Goal: Task Accomplishment & Management: Use online tool/utility

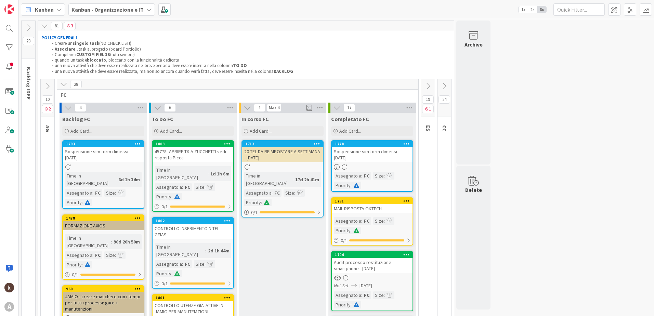
click at [149, 12] on div "Kanban - Organizzazione e IT" at bounding box center [111, 9] width 87 height 12
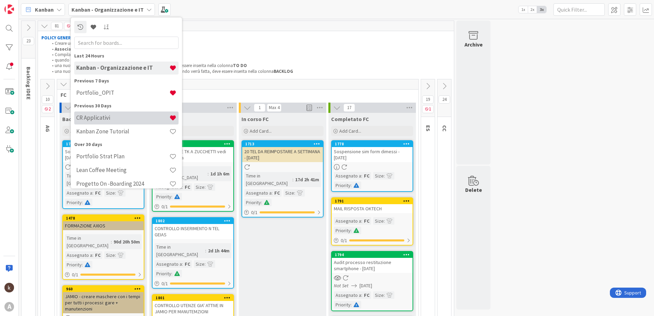
click at [114, 120] on h4 "CR Applicativi" at bounding box center [122, 117] width 93 height 7
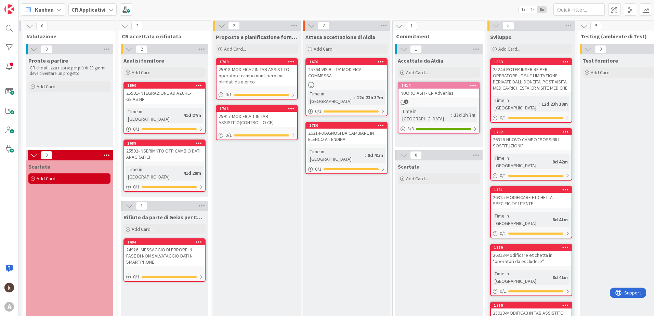
scroll to position [0, 20]
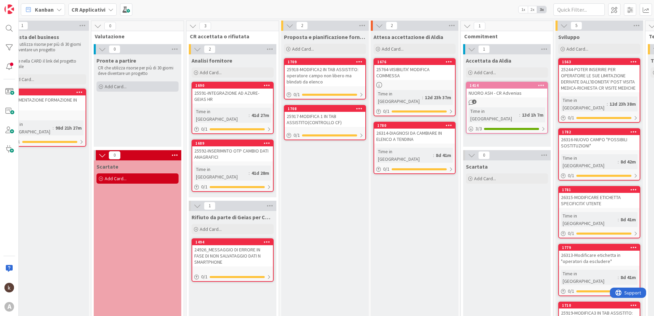
click at [126, 86] on span "Add Card..." at bounding box center [116, 86] width 22 height 6
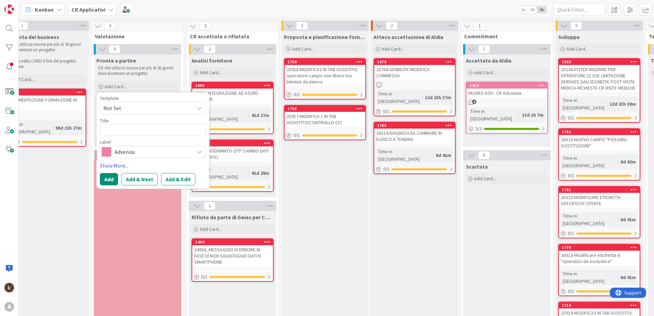
click at [121, 154] on span "Advenias" at bounding box center [153, 152] width 76 height 10
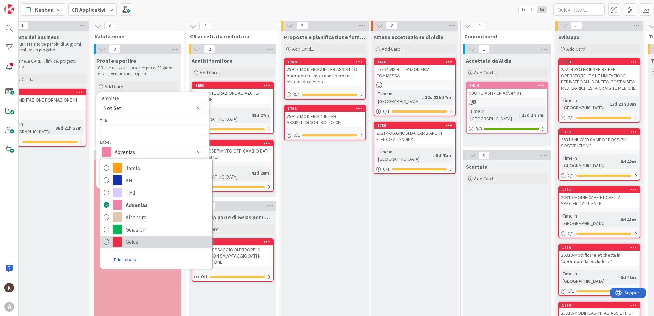
click at [126, 244] on span "Geias" at bounding box center [167, 242] width 83 height 10
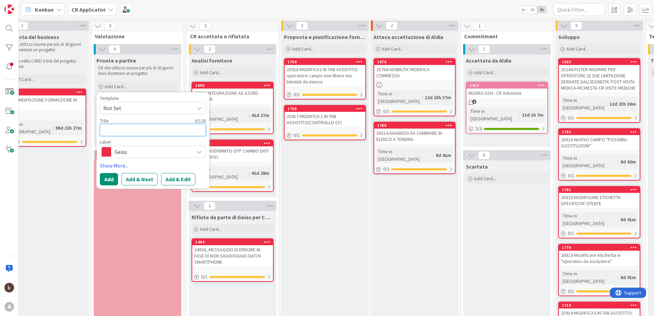
click at [156, 133] on textarea at bounding box center [153, 130] width 106 height 12
type textarea "x"
type textarea "2"
type textarea "x"
type textarea "2"
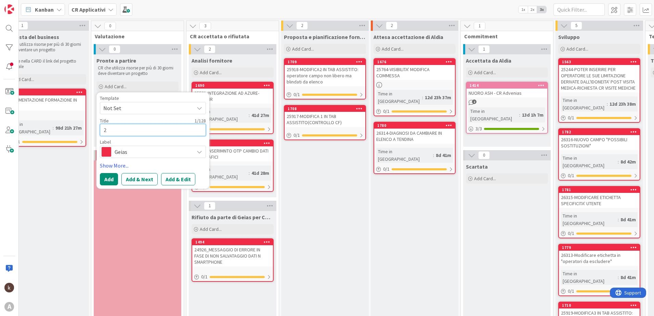
type textarea "x"
type textarea "26"
type textarea "x"
type textarea "265"
type textarea "x"
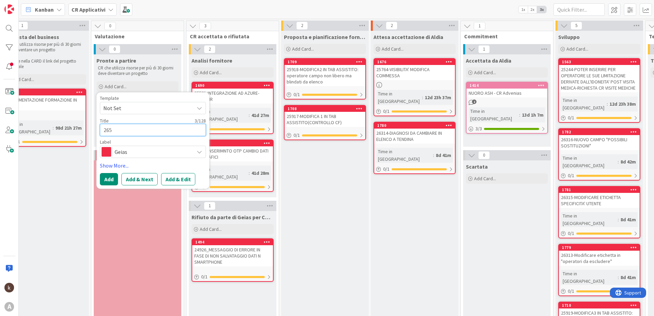
type textarea "2659"
type textarea "x"
type textarea "26596"
type textarea "x"
type textarea "26596-"
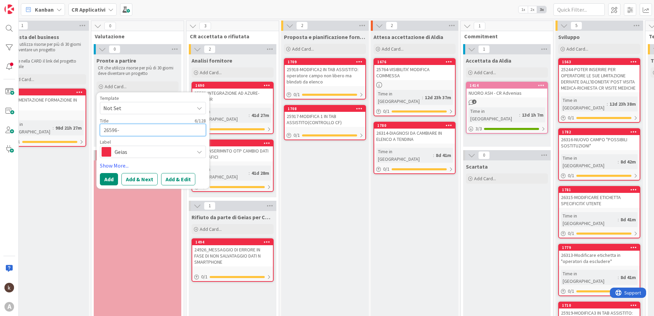
type textarea "x"
type textarea "26596-C"
type textarea "x"
type textarea "26596-CO"
type textarea "x"
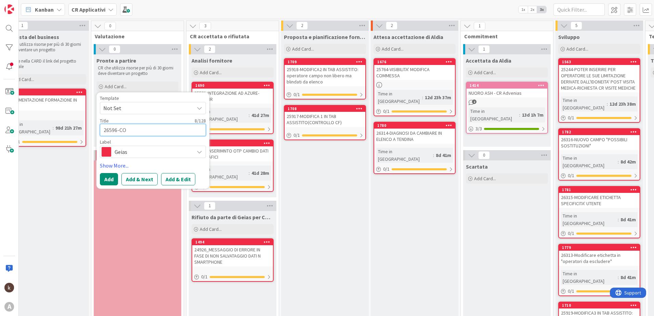
type textarea "26596-COR"
type textarea "x"
type textarea "26596-CORR"
type textarea "x"
type textarea "26596-CORRE"
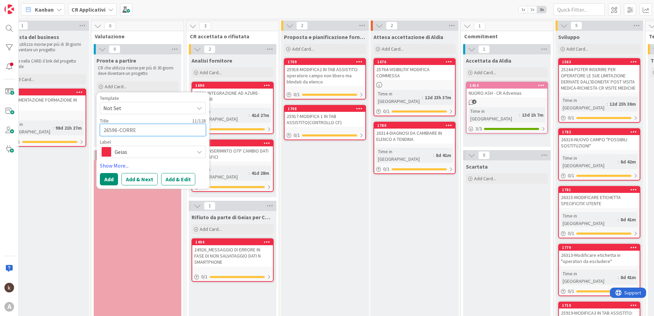
type textarea "x"
type textarea "26596-CORREG"
type textarea "x"
type textarea "26596-CORREGG"
type textarea "x"
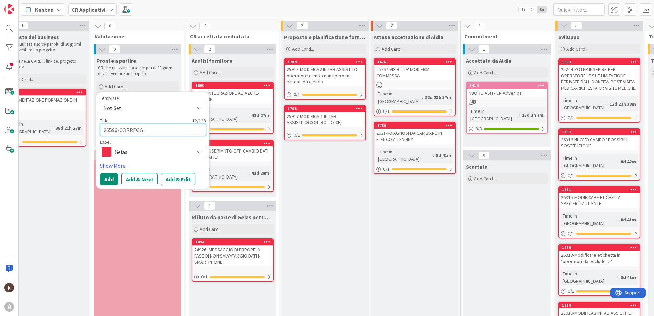
type textarea "26596-CORREGGE"
type textarea "x"
type textarea "26596-CORREGGER"
type textarea "x"
type textarea "26596-CORREGGERE"
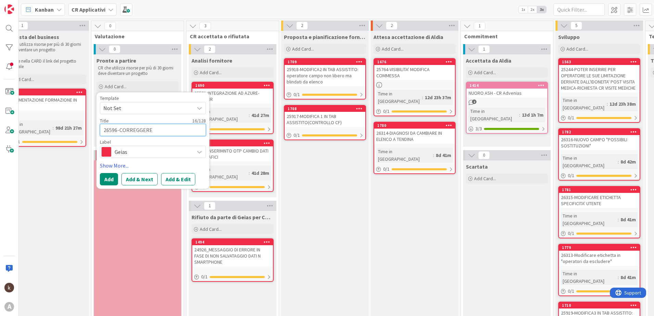
type textarea "x"
type textarea "26596-CORREGGER"
type textarea "x"
type textarea "26596-CORREGGE"
type textarea "x"
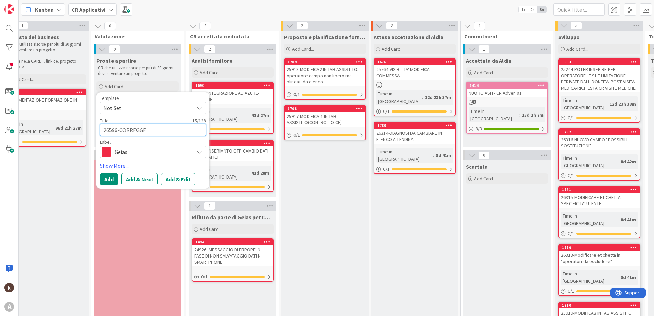
type textarea "26596-CORREGG"
type textarea "x"
type textarea "26596-CORREG"
type textarea "x"
type textarea "26596-CORRE"
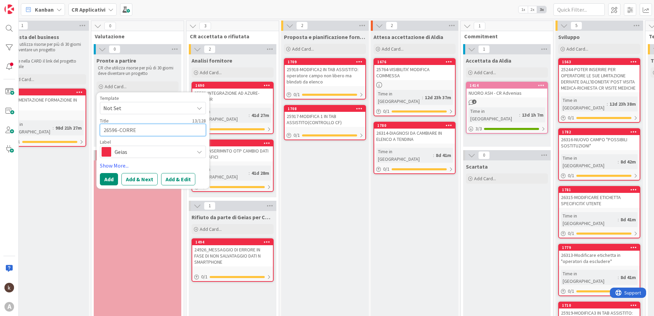
type textarea "x"
type textarea "26596-CORR"
type textarea "x"
type textarea "26596-CO"
type textarea "x"
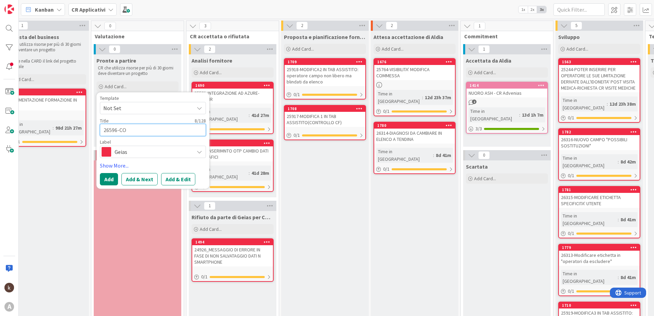
type textarea "26596-C"
type textarea "x"
type textarea "26596-"
click at [143, 131] on textarea "26596-" at bounding box center [153, 130] width 106 height 12
paste textarea "DATI DOTAZIONE INFORMATICA DEI RIASSUNTI"
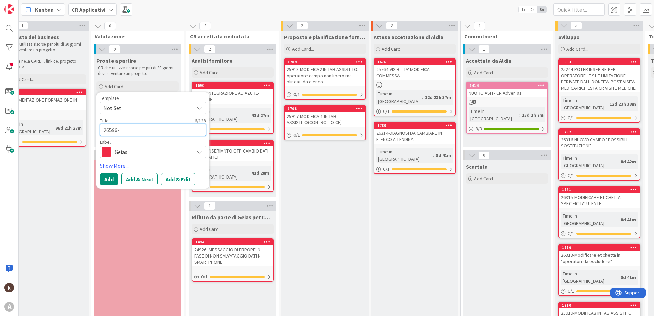
type textarea "x"
type textarea "26596-DATI DOTAZIONE INFORMATICA DEI RIASSUNTI"
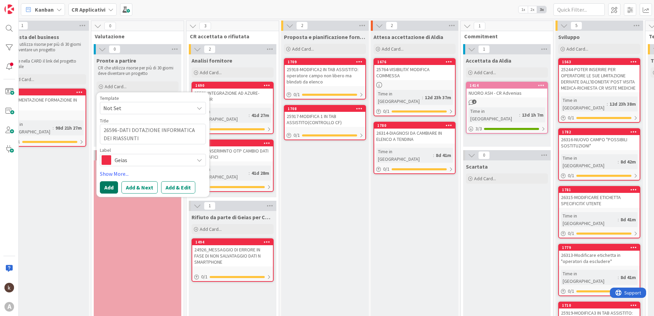
click at [114, 185] on button "Add" at bounding box center [109, 187] width 18 height 12
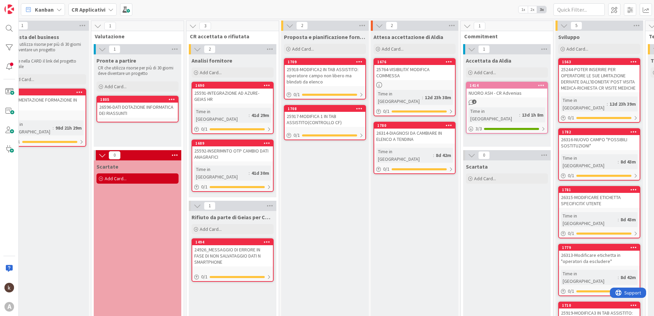
click at [125, 112] on div "26596-DATI DOTAZIONE INFORMATICA DEI RIASSUNTI" at bounding box center [137, 110] width 81 height 15
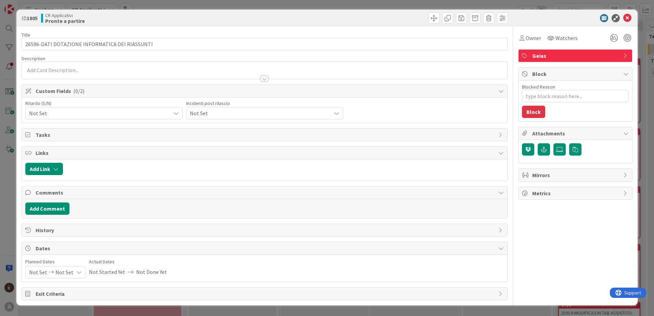
type textarea "x"
click at [55, 170] on icon "button" at bounding box center [55, 168] width 5 height 5
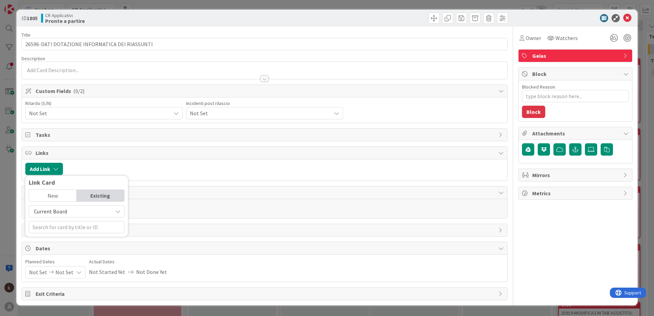
click at [57, 211] on span "Current Board" at bounding box center [50, 211] width 33 height 7
click at [55, 239] on span "All Boards" at bounding box center [79, 240] width 95 height 10
click at [54, 227] on input "text" at bounding box center [77, 227] width 96 height 12
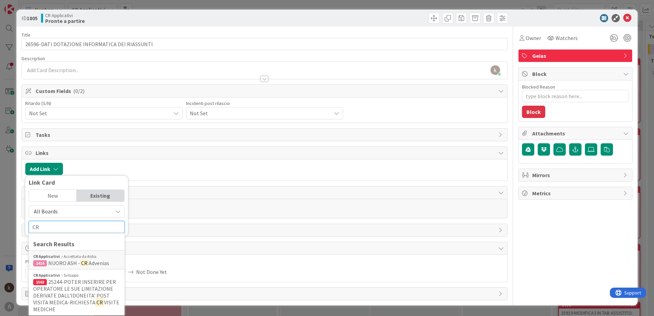
type input "CR"
click at [54, 213] on span "All Boards" at bounding box center [46, 211] width 24 height 7
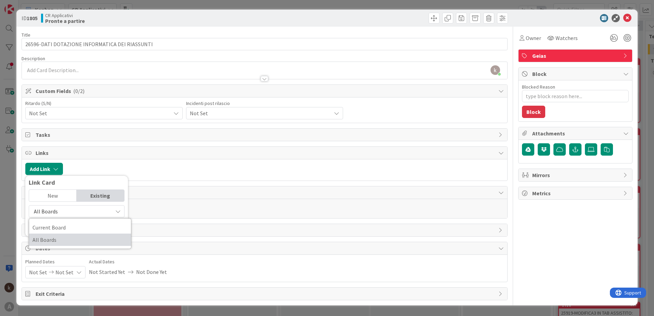
click at [55, 240] on span "All Boards" at bounding box center [79, 240] width 95 height 10
click at [52, 227] on input "CR" at bounding box center [77, 227] width 96 height 12
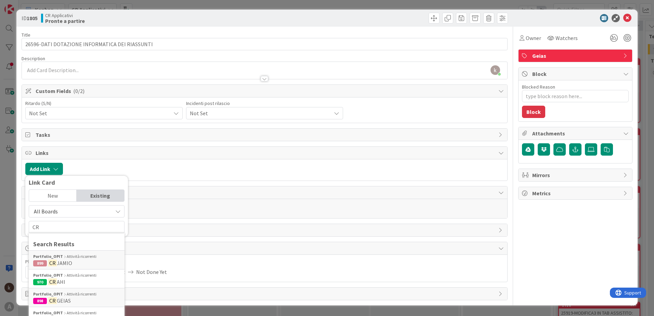
click at [57, 303] on span "GEIAS" at bounding box center [64, 300] width 14 height 7
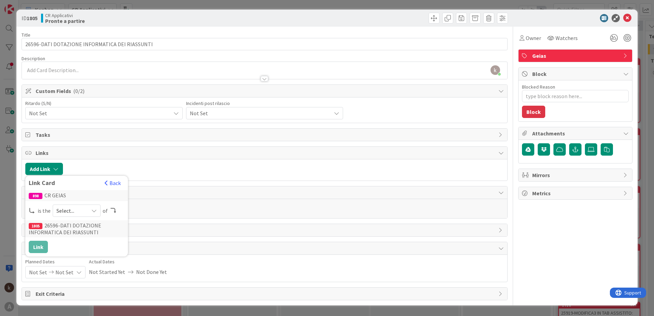
click at [80, 214] on span "Select..." at bounding box center [70, 211] width 29 height 10
click at [80, 224] on span "parent" at bounding box center [112, 227] width 77 height 10
click at [34, 245] on button "Link" at bounding box center [38, 247] width 19 height 12
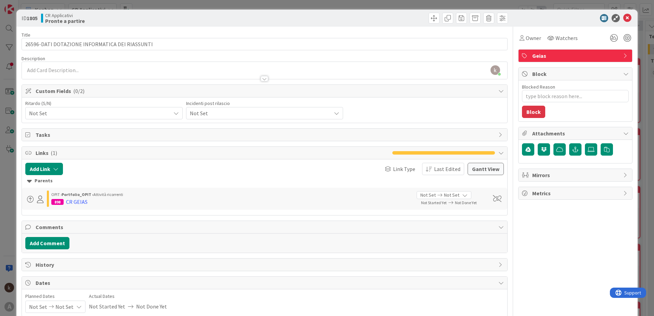
type textarea "x"
click at [623, 15] on icon at bounding box center [627, 18] width 8 height 8
